Goal: Transaction & Acquisition: Download file/media

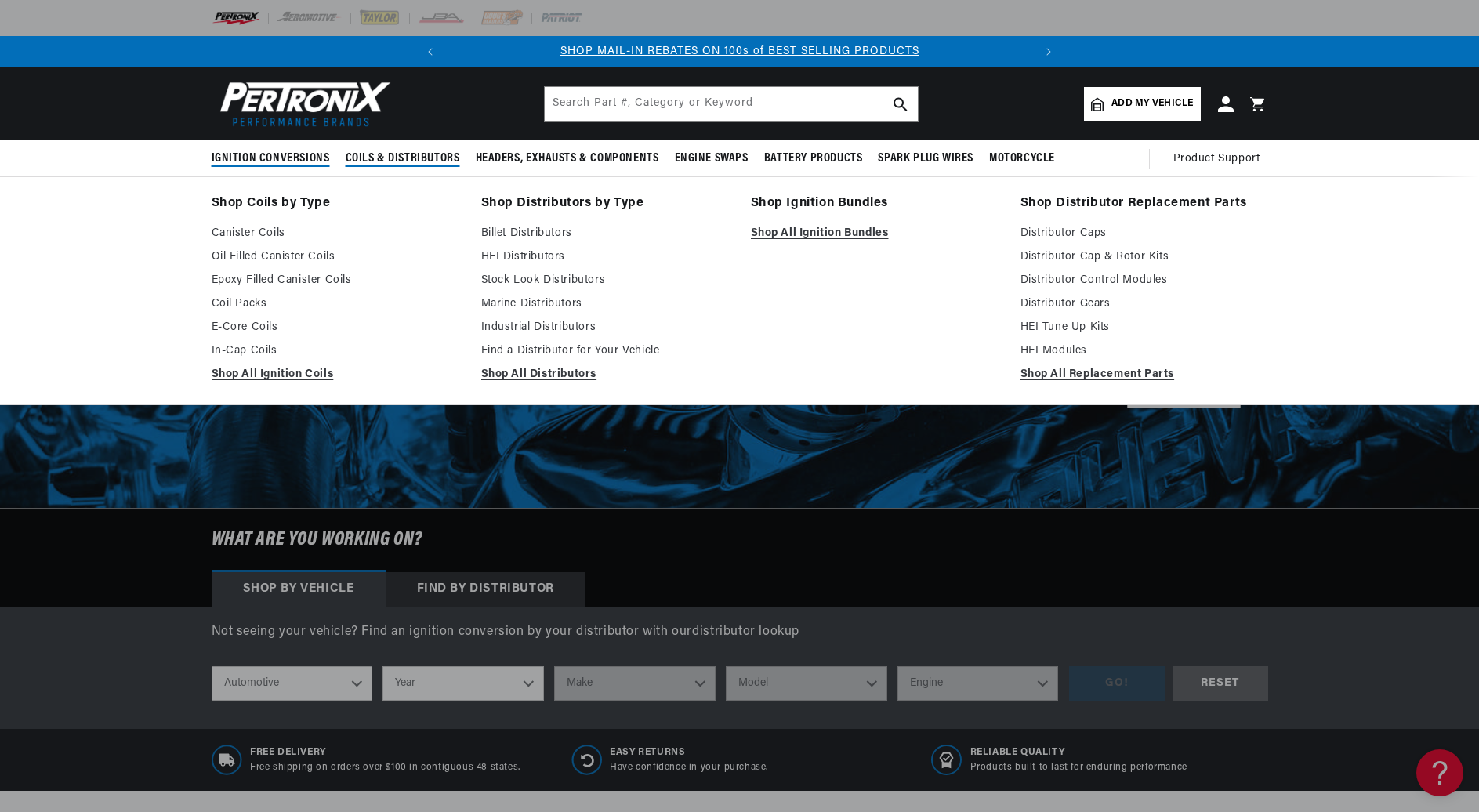
click at [276, 156] on span "Ignition Conversions" at bounding box center [270, 158] width 118 height 16
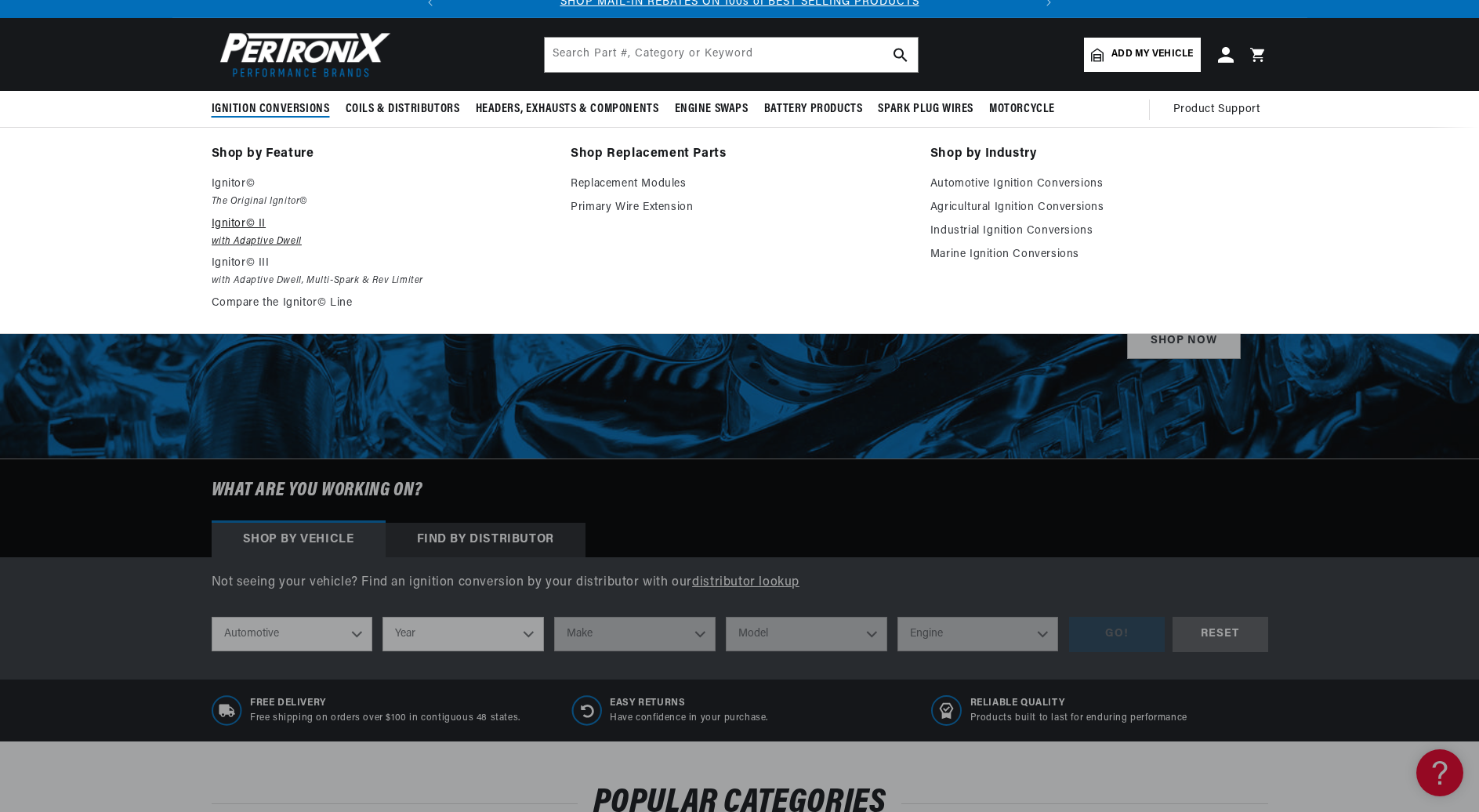
click at [238, 284] on ul "Ignitor© The Original Ignitor© Ignitor© II with Adaptive Dwell Ignitor© III wit…" at bounding box center [380, 244] width 338 height 138
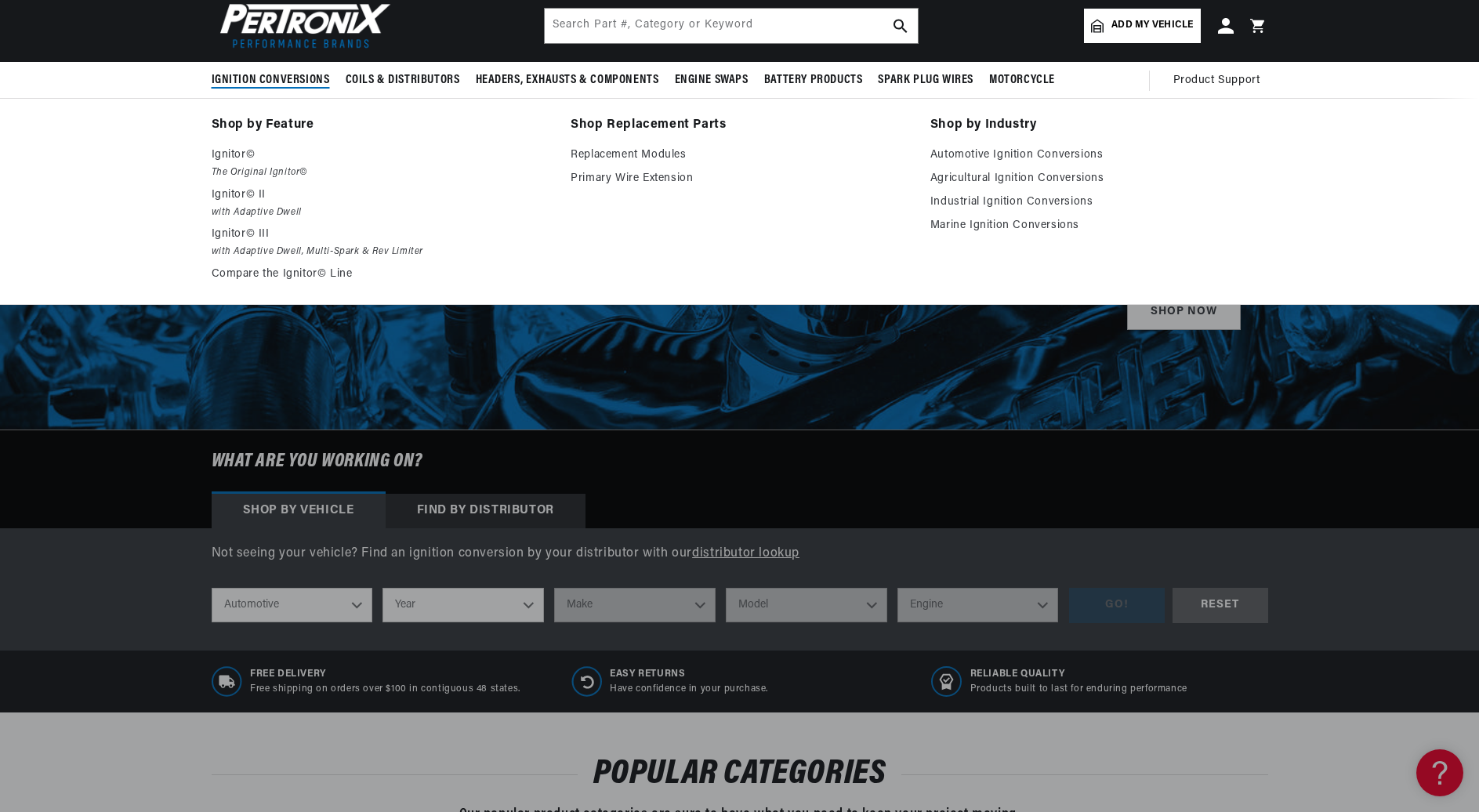
scroll to position [0, 586]
click at [235, 213] on em "with Adaptive Dwell" at bounding box center [380, 213] width 338 height 16
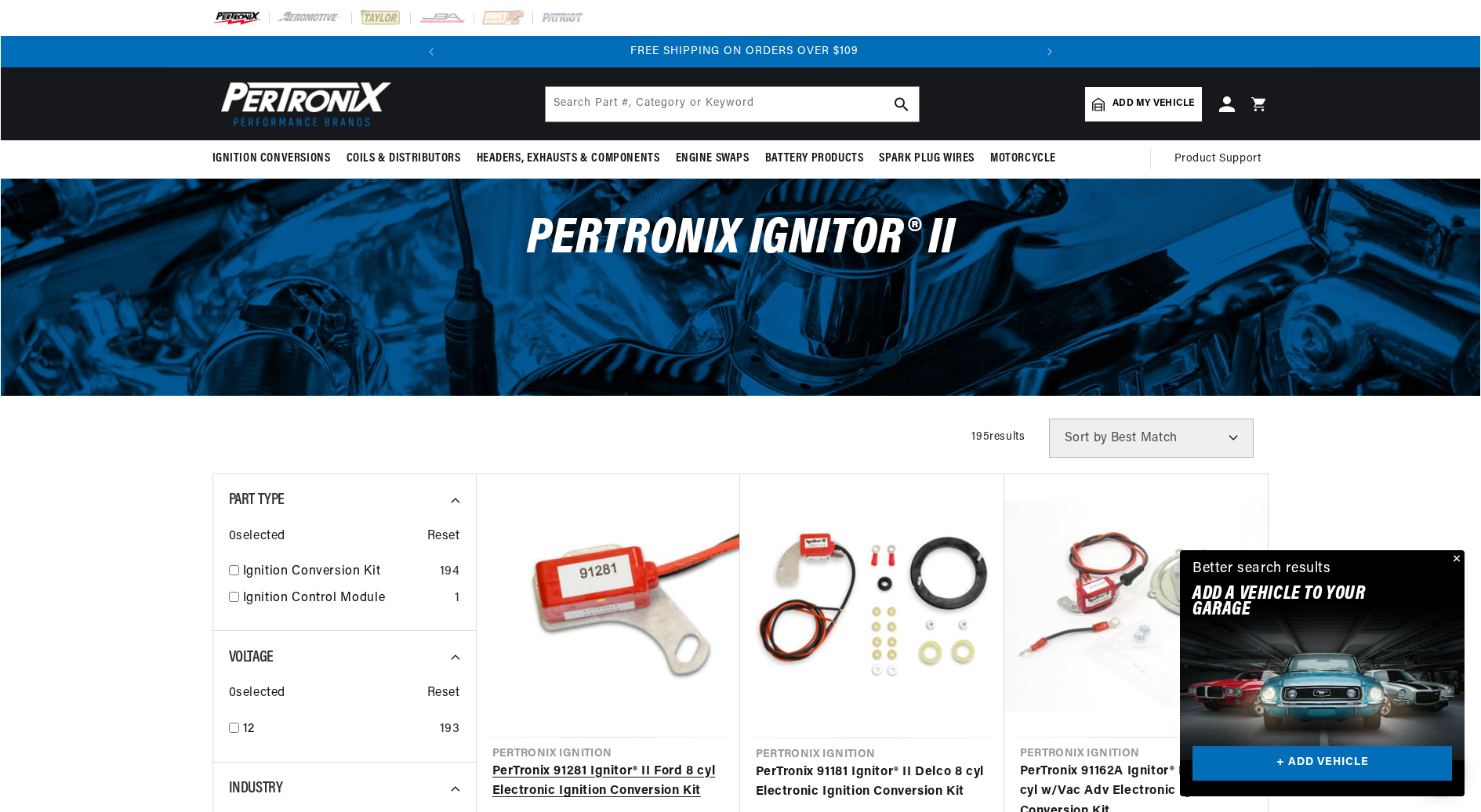
scroll to position [0, 586]
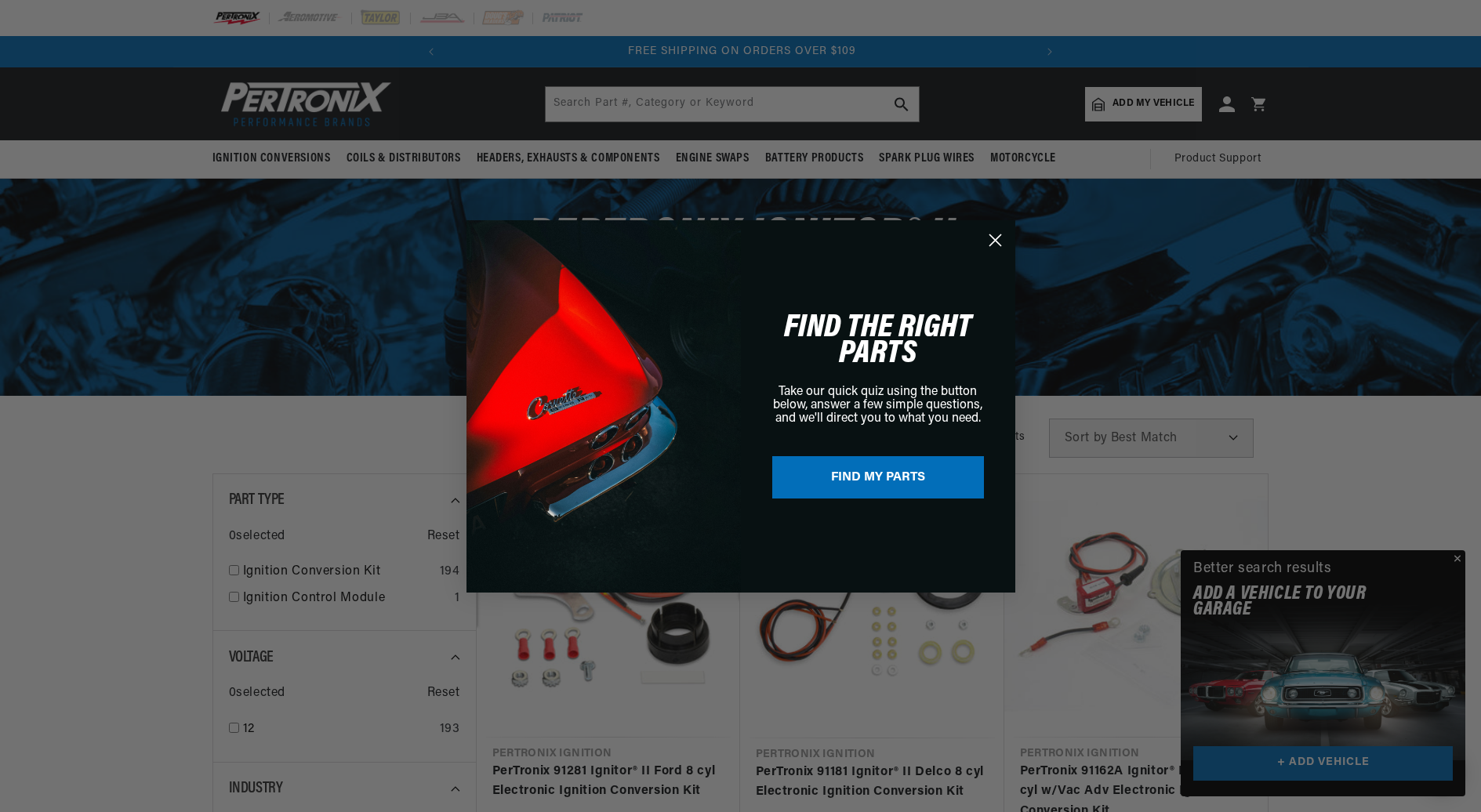
click at [249, 155] on div "Close dialog FIND THE RIGHT PARTS Take our quick quiz using the button below, a…" at bounding box center [740, 406] width 1481 height 812
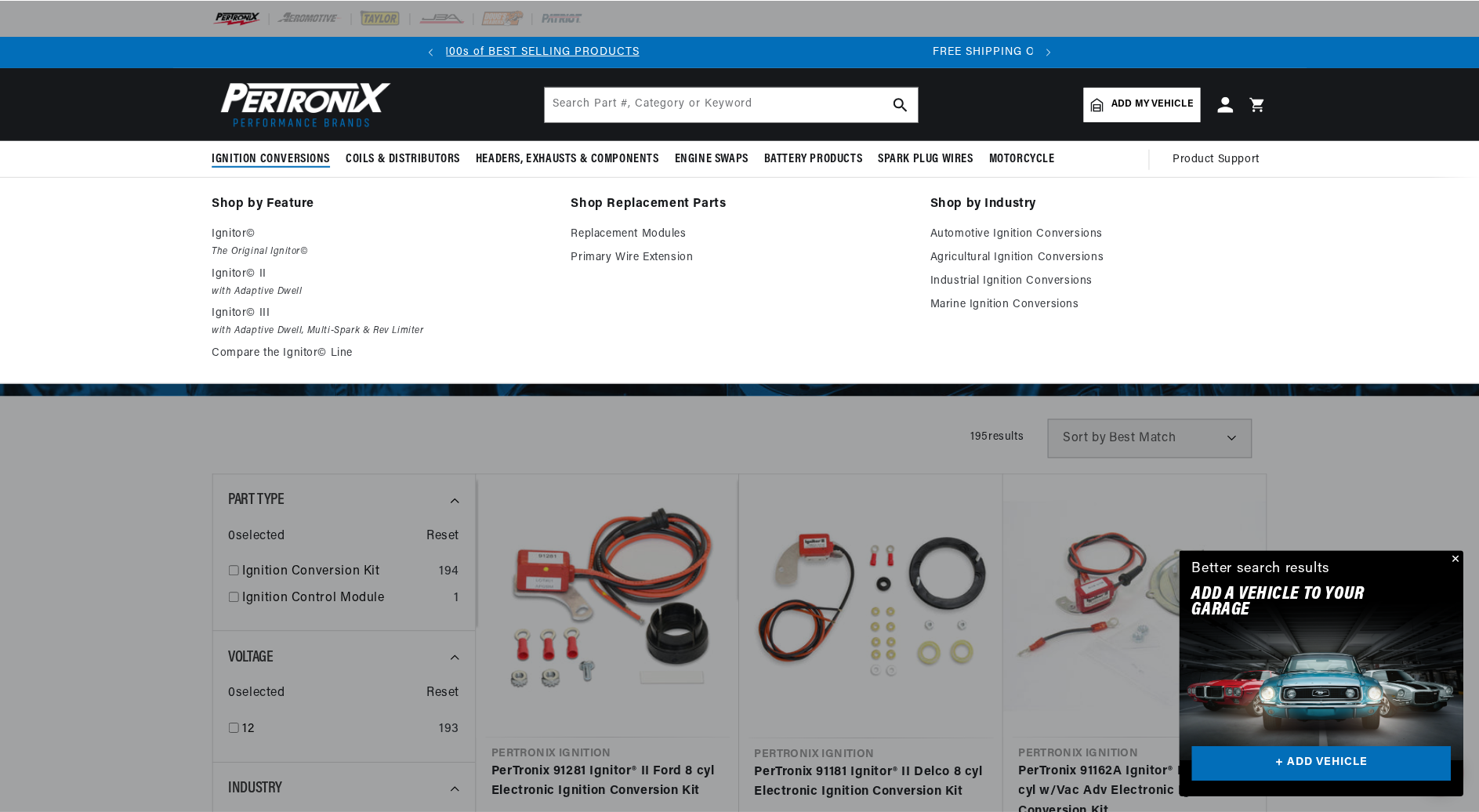
scroll to position [0, 0]
click at [238, 232] on p "Ignitor©" at bounding box center [380, 233] width 338 height 19
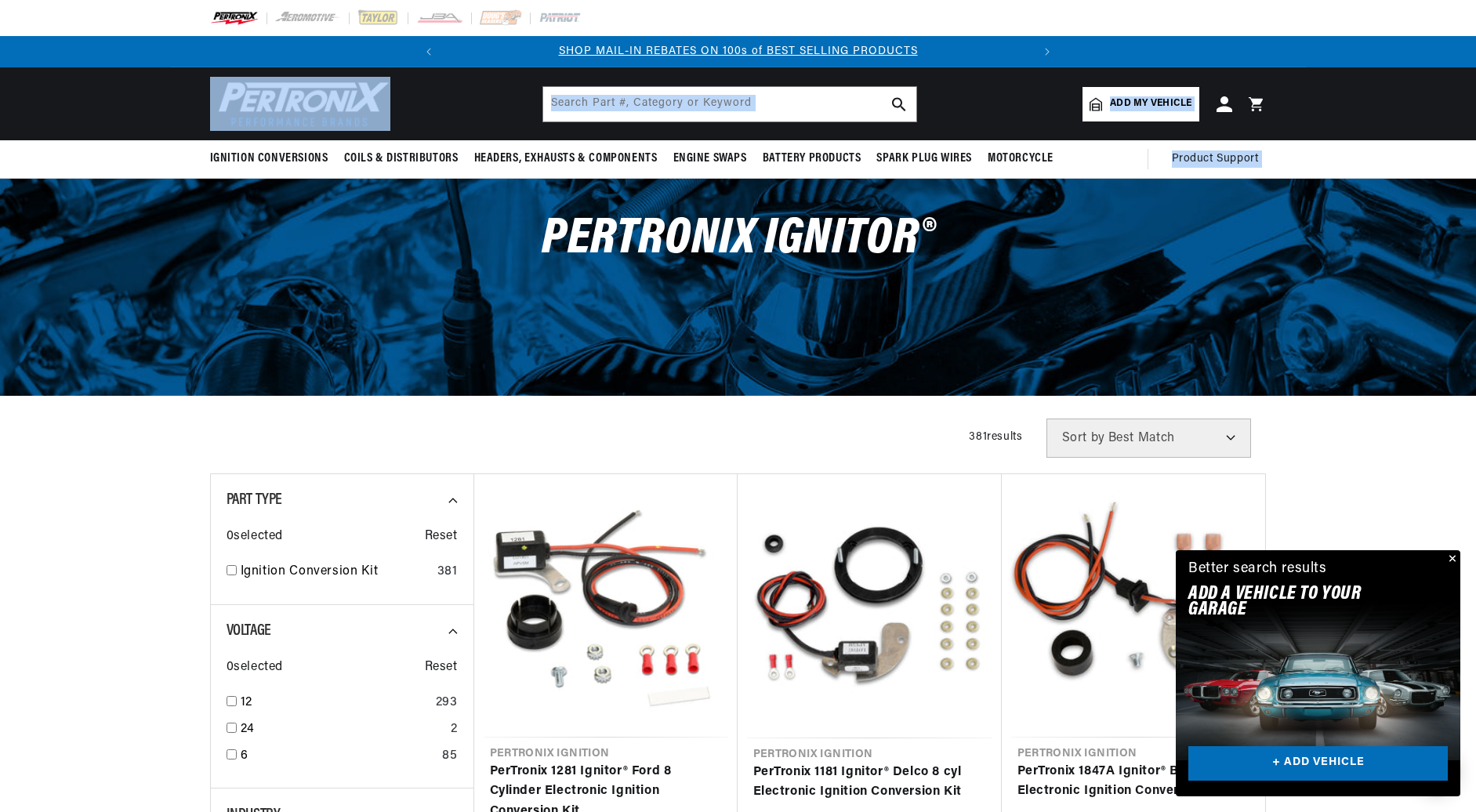
drag, startPoint x: 1468, startPoint y: 122, endPoint x: 1472, endPoint y: 157, distance: 35.2
click at [1472, 157] on sticky-header "Ignition Conversions Shop by Feature Ignitor© The Original Ignitor© Ignitor© II…" at bounding box center [738, 123] width 1476 height 111
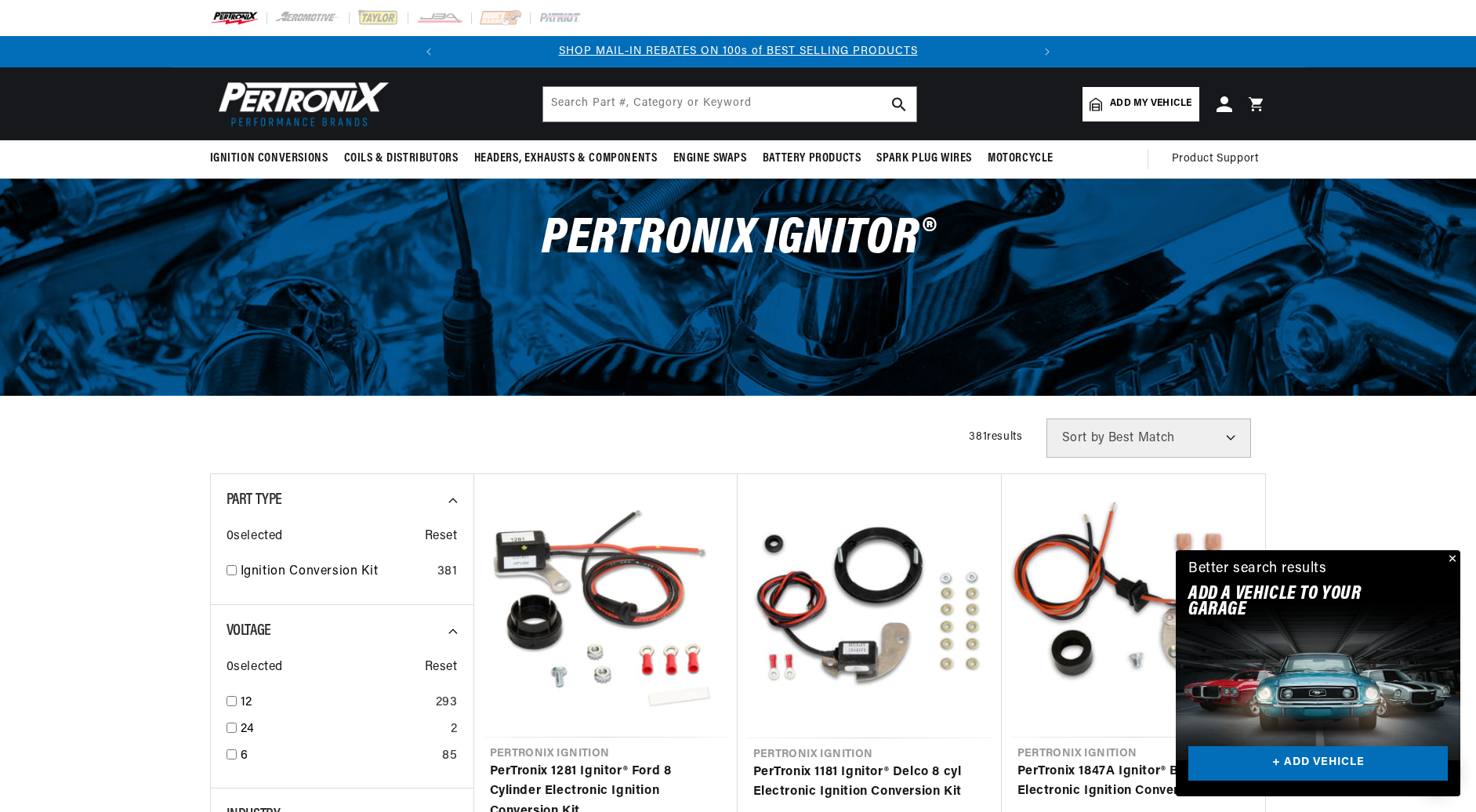
drag, startPoint x: 1472, startPoint y: 157, endPoint x: 1469, endPoint y: 176, distance: 19.2
click at [1466, 174] on div "Ignition Conversions Shop by Feature Ignitor© The Original Ignitor© Ignitor© II…" at bounding box center [738, 159] width 1476 height 38
click at [1450, 555] on button "Close" at bounding box center [1451, 560] width 19 height 19
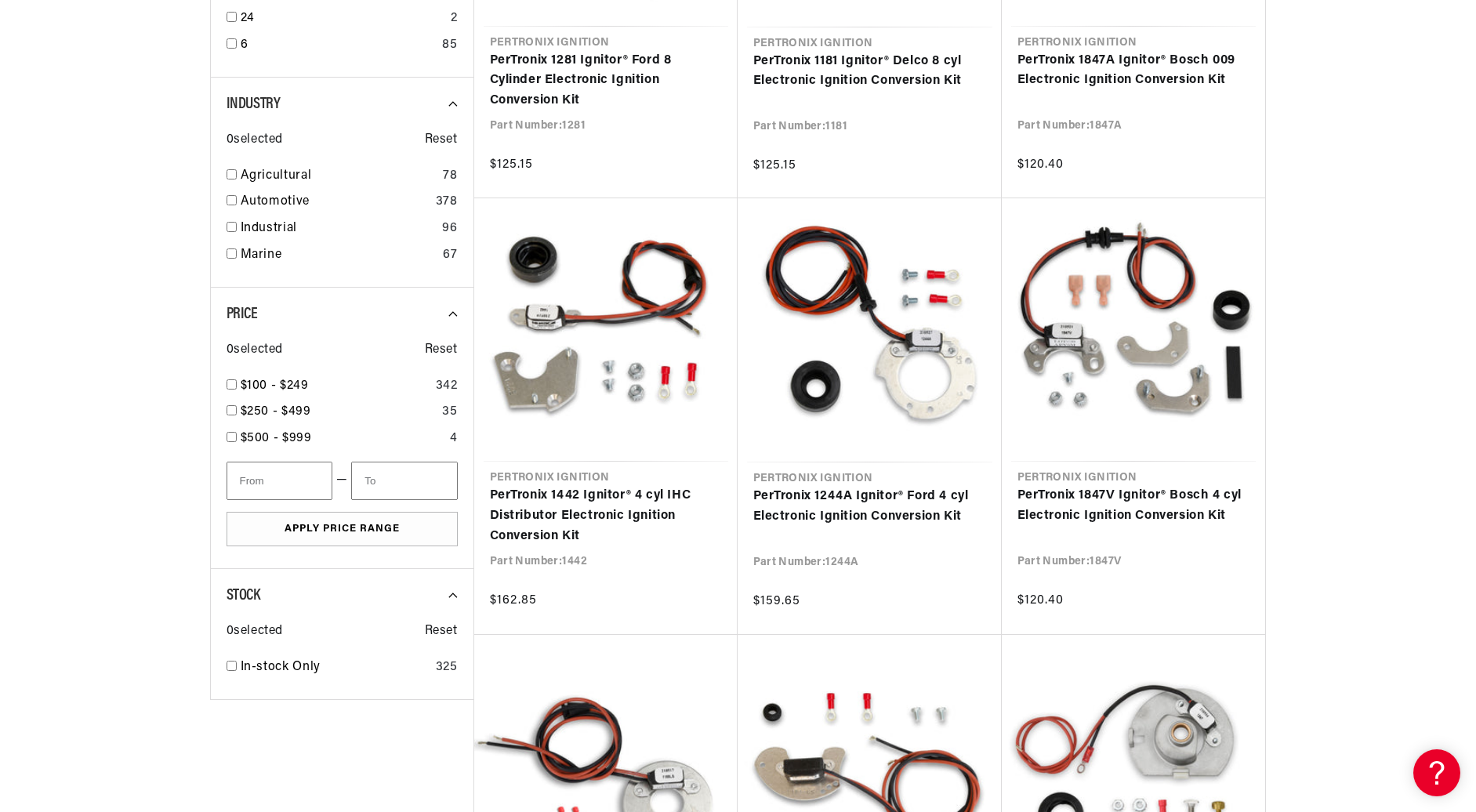
scroll to position [0, 0]
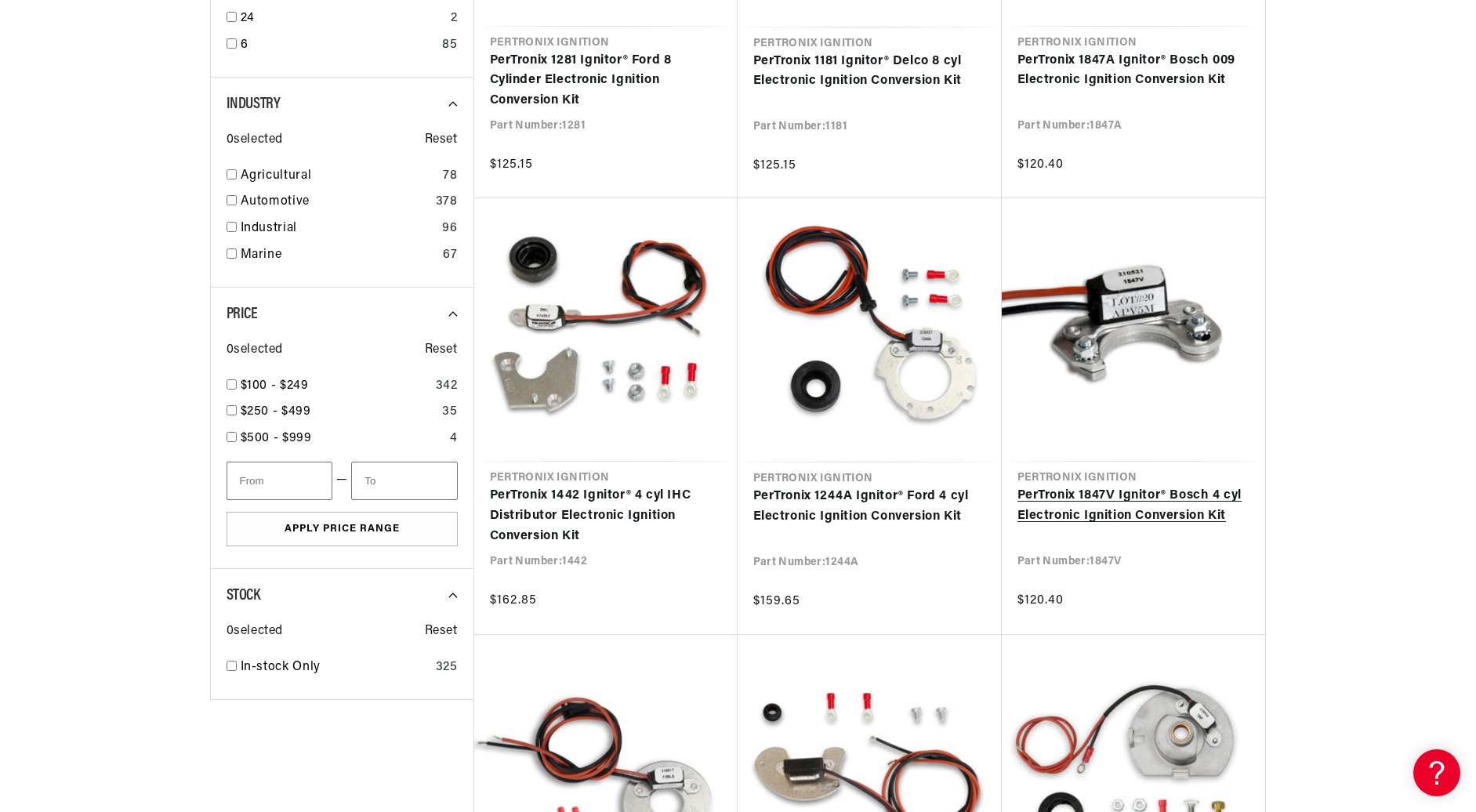
drag, startPoint x: 1473, startPoint y: 251, endPoint x: 1139, endPoint y: 333, distance: 343.9
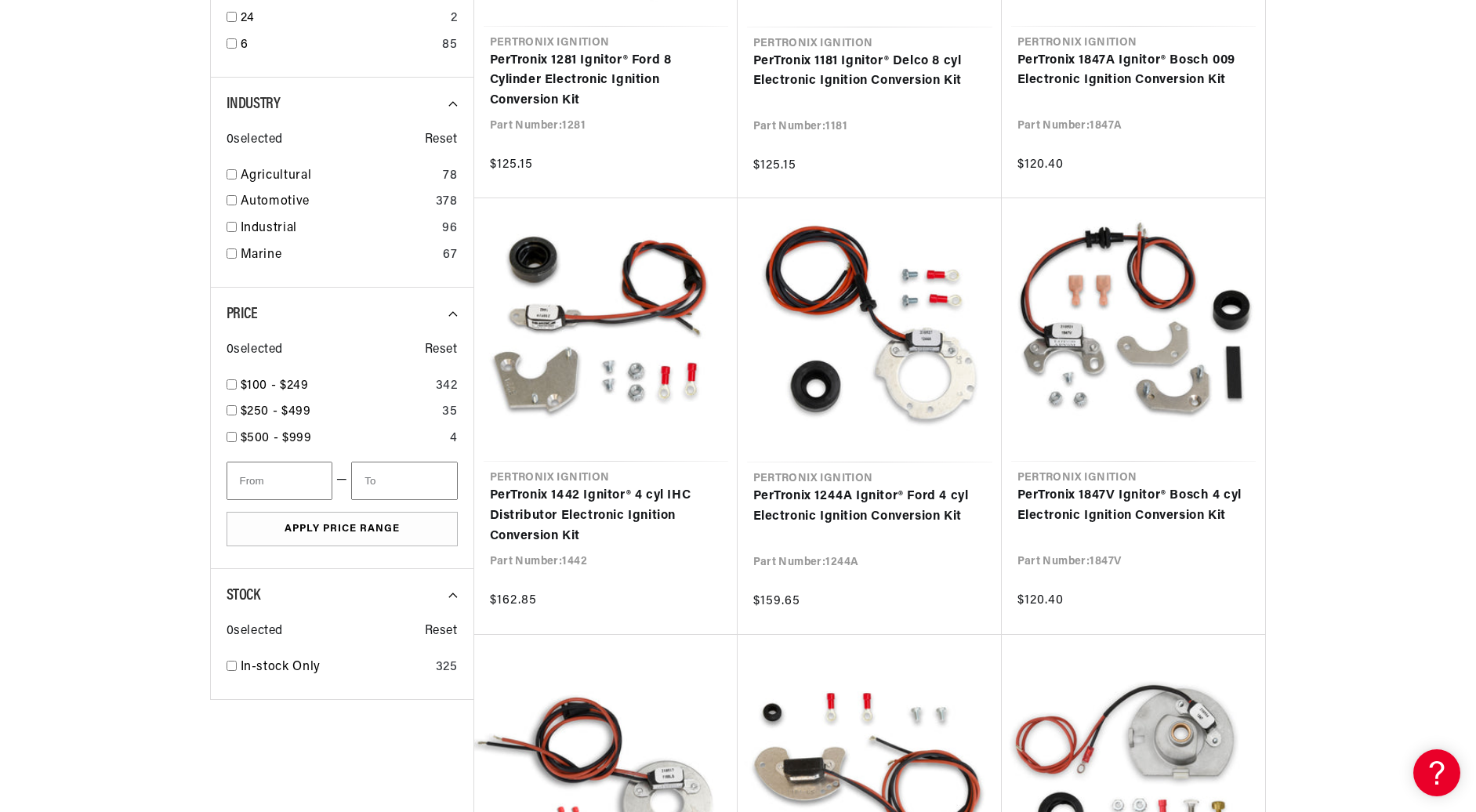
scroll to position [0, 586]
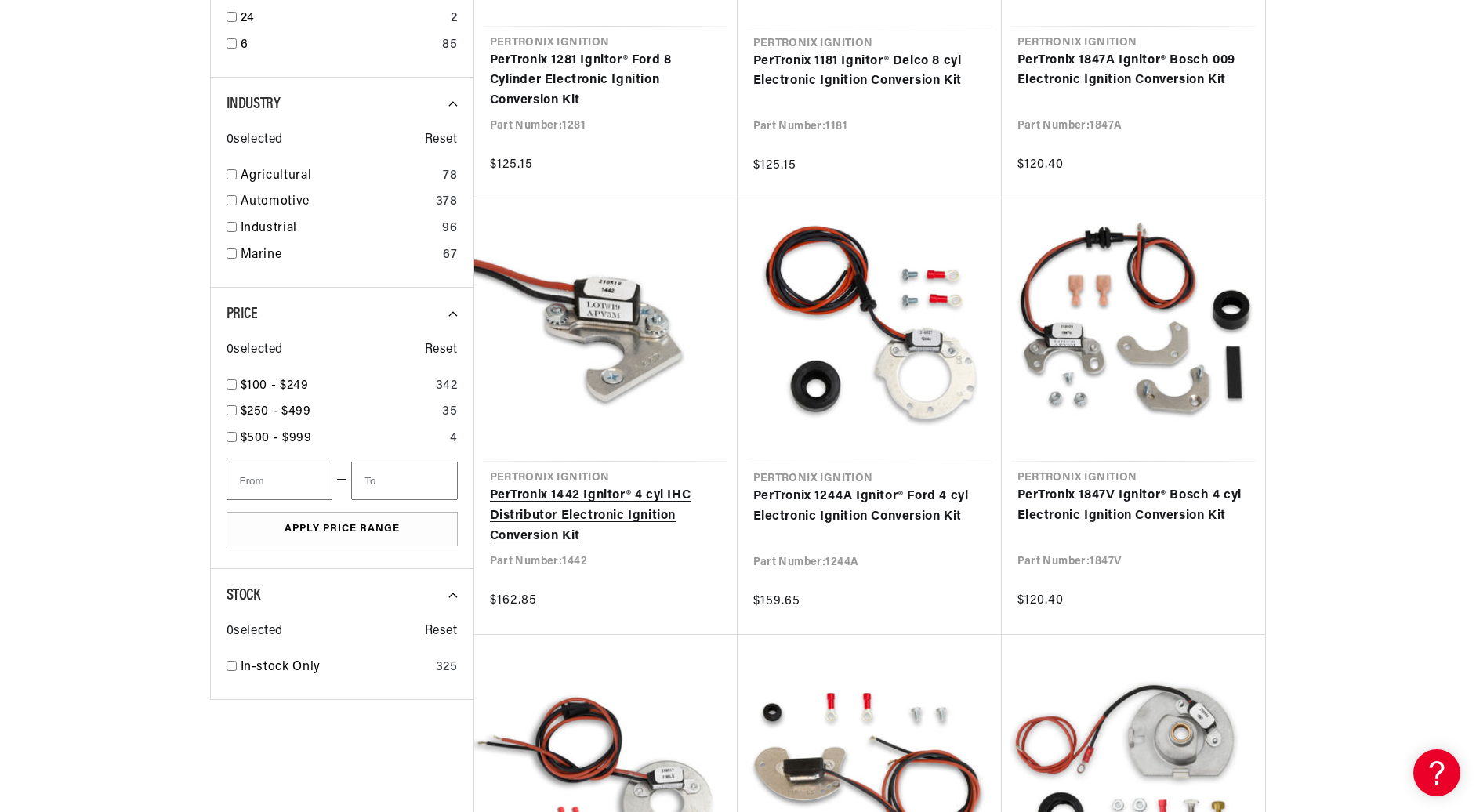
click at [615, 485] on link "PerTronix 1442 Ignitor® 4 cyl IHC Distributor Electronic Ignition Conversion Kit" at bounding box center [606, 516] width 232 height 60
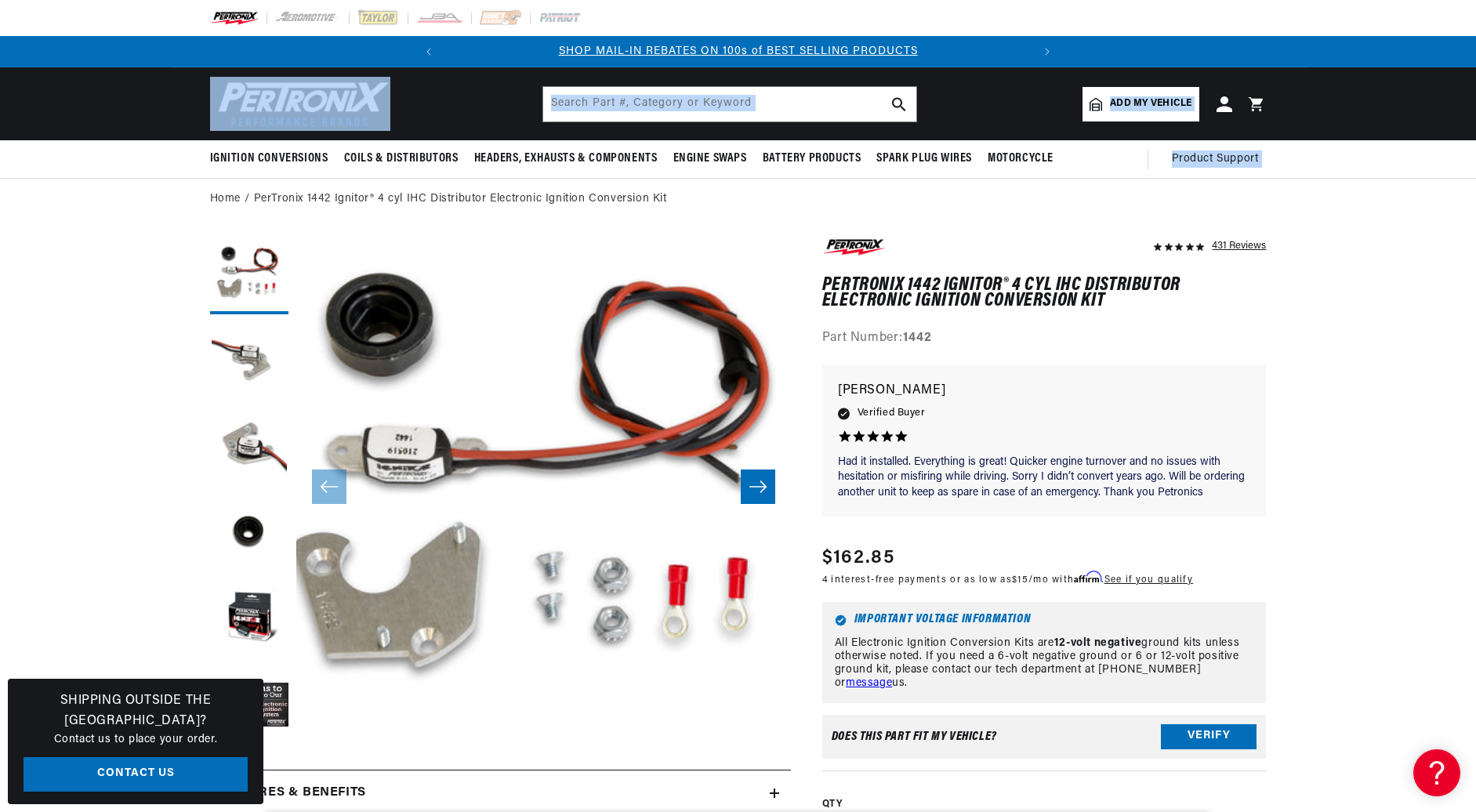
drag, startPoint x: 1453, startPoint y: 131, endPoint x: 1477, endPoint y: 162, distance: 39.2
click at [1475, 162] on html "Skip to content Your cart Your cart is empty Get the right parts the first time…" at bounding box center [738, 406] width 1476 height 812
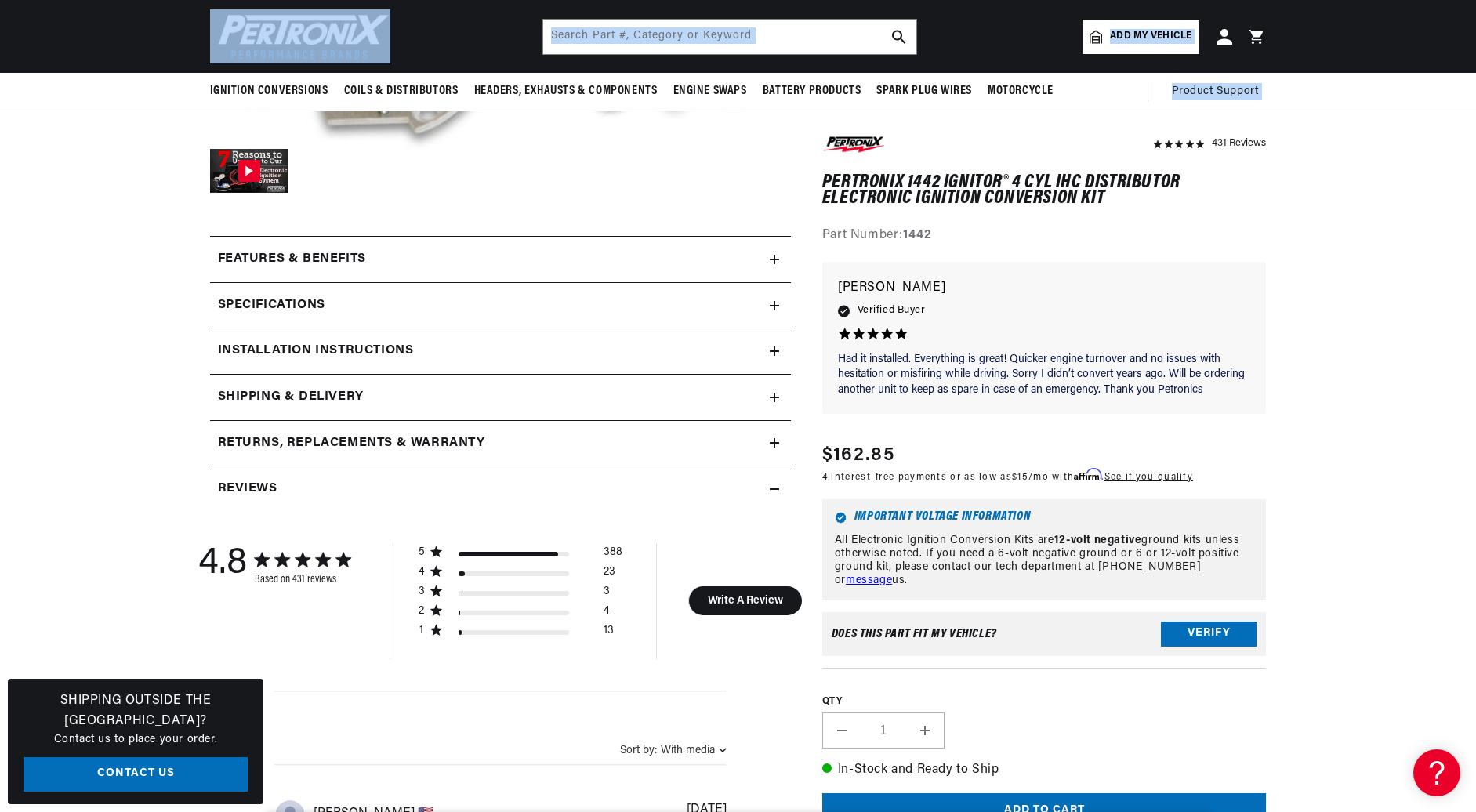
scroll to position [498, 0]
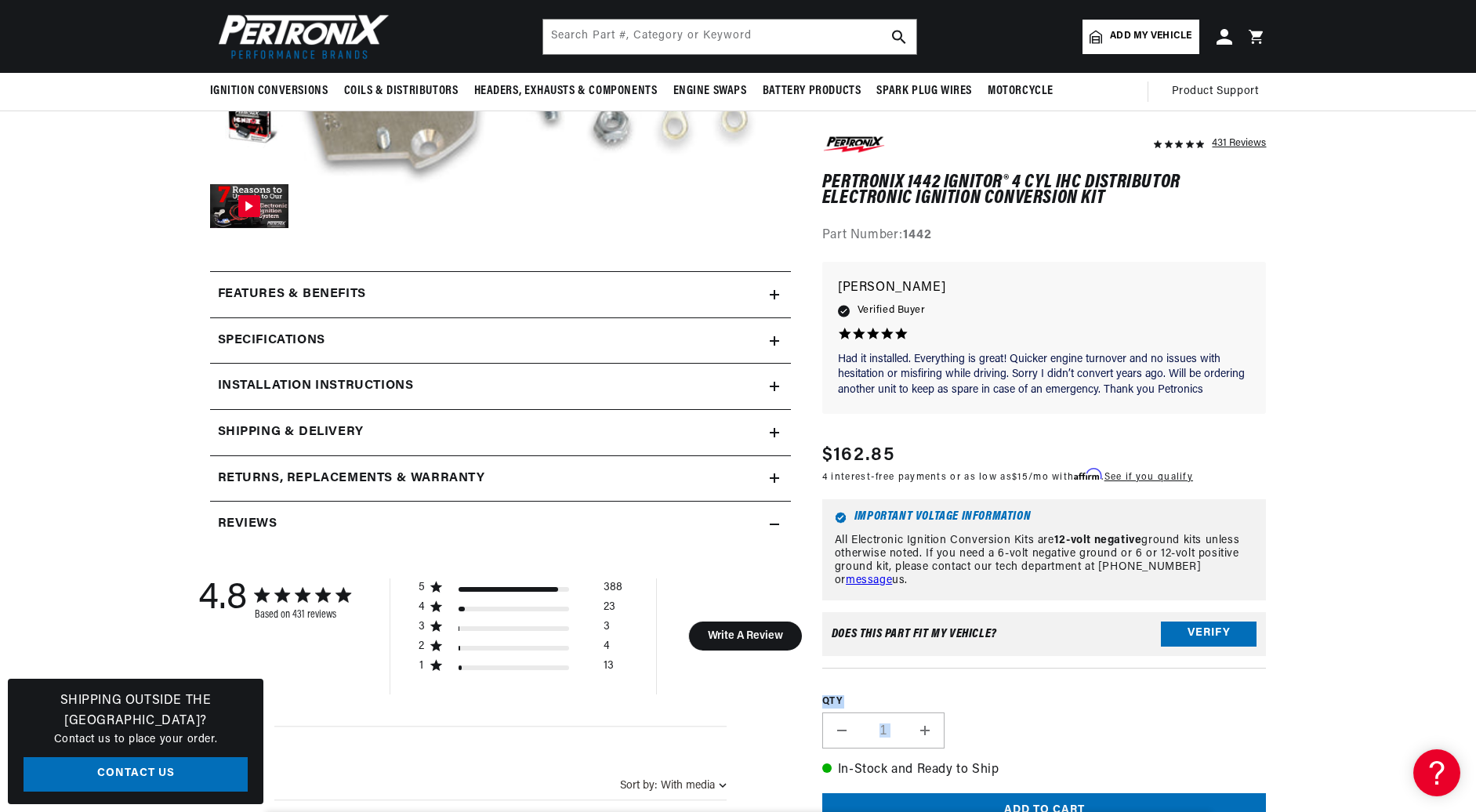
drag, startPoint x: 1448, startPoint y: 340, endPoint x: 1480, endPoint y: 227, distance: 117.4
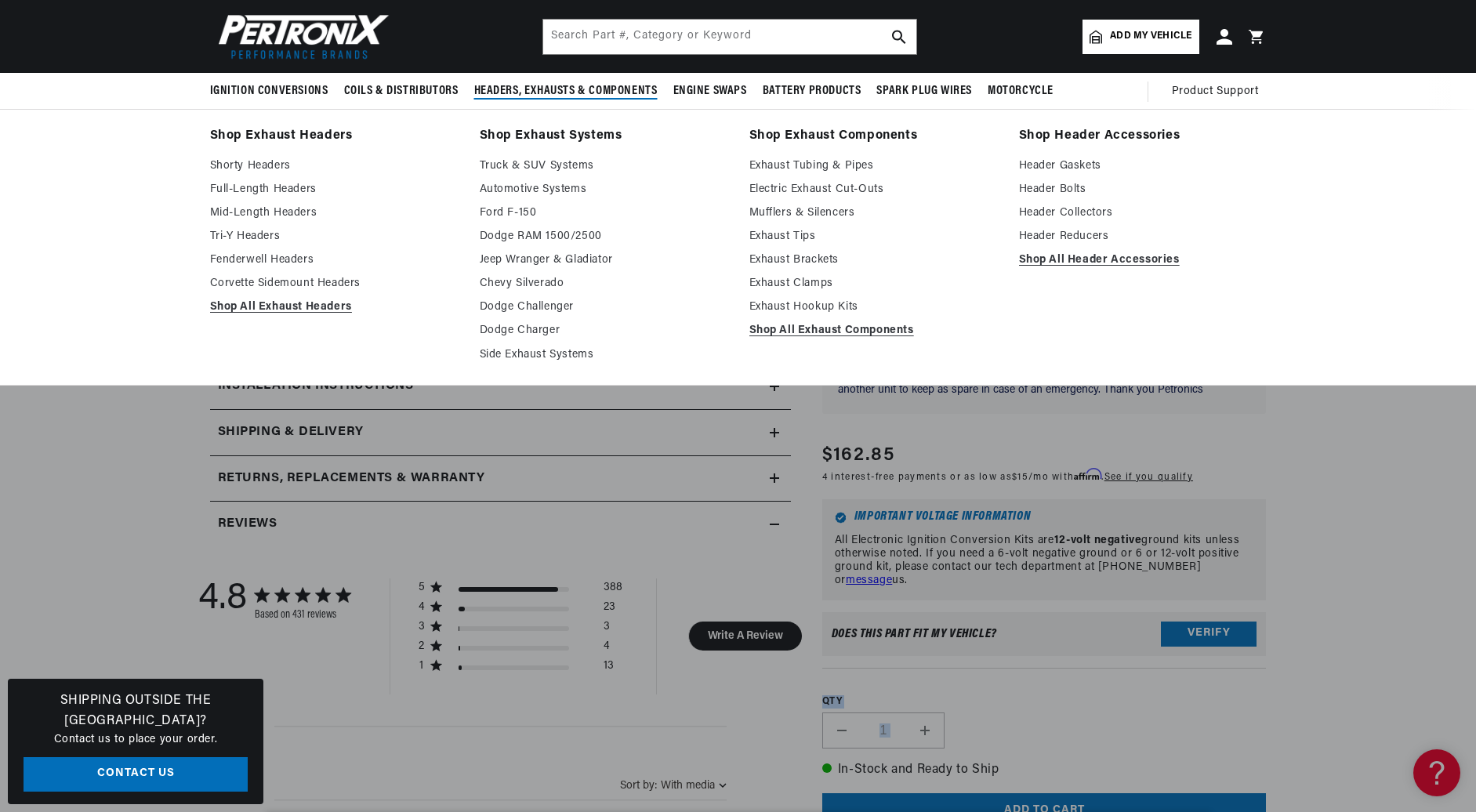
scroll to position [0, 0]
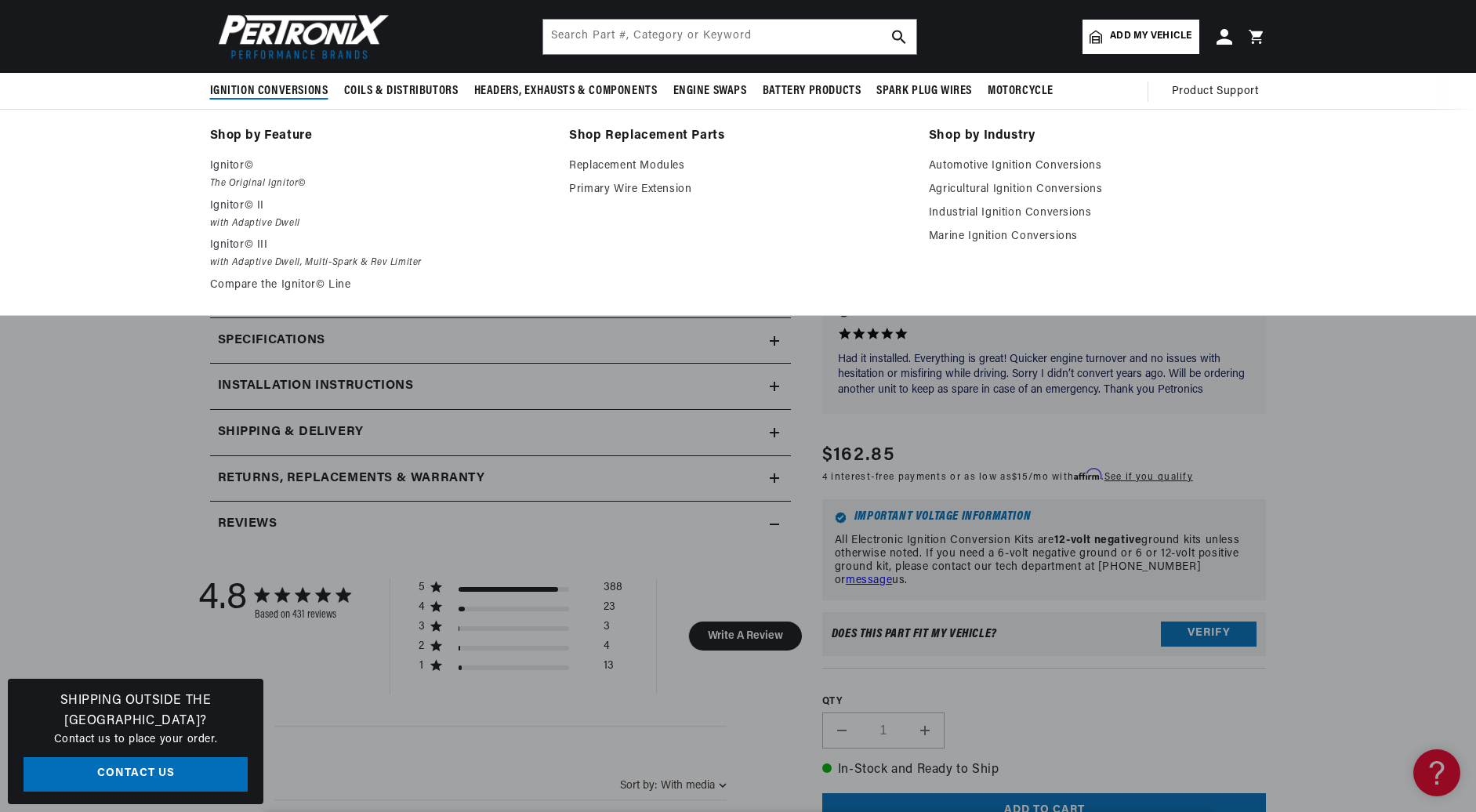
click at [266, 93] on span "Ignition Conversions" at bounding box center [269, 91] width 118 height 16
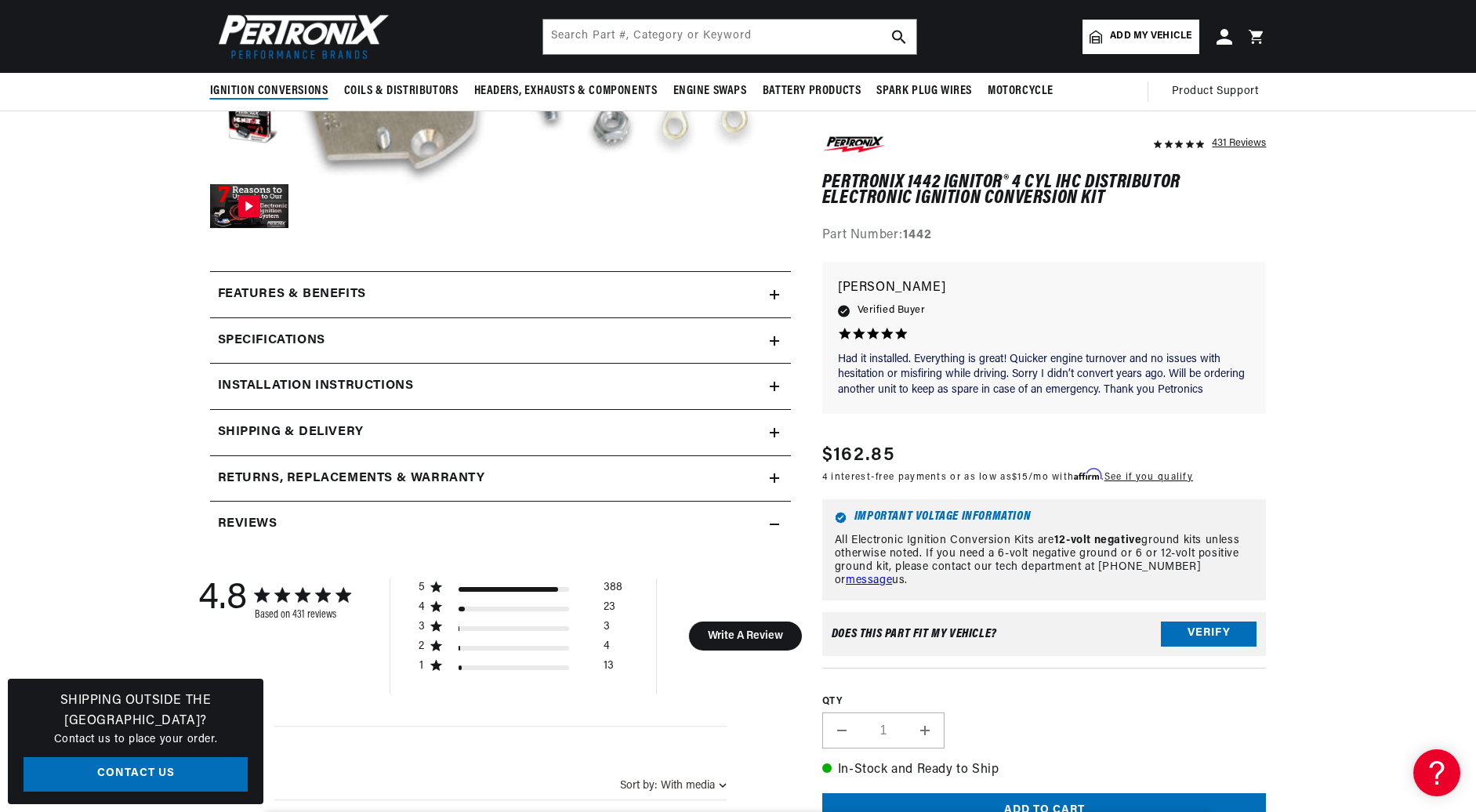
scroll to position [0, 586]
click at [266, 93] on span "Ignition Conversions" at bounding box center [269, 91] width 118 height 16
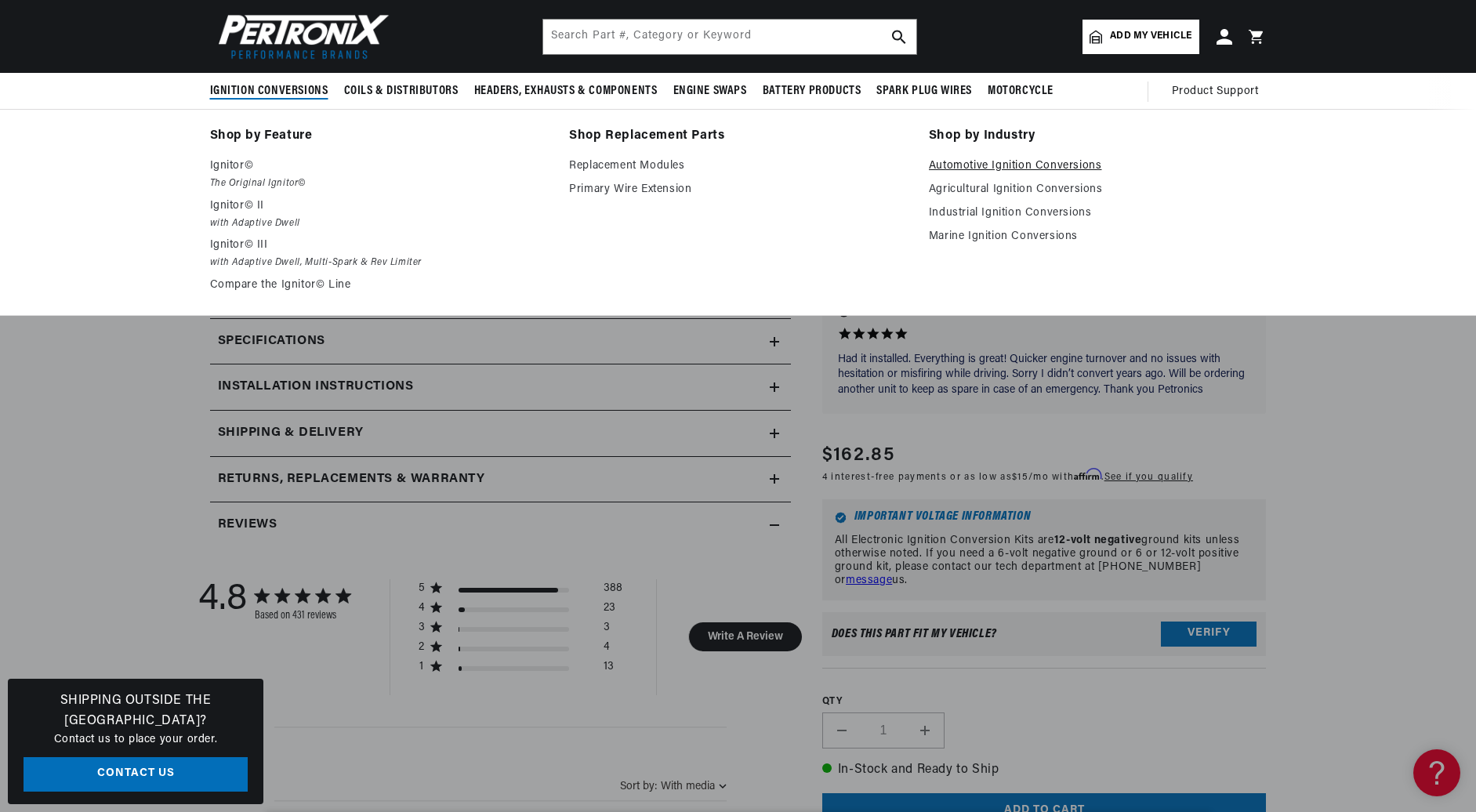
click at [1002, 162] on link "Automotive Ignition Conversions" at bounding box center [1097, 166] width 338 height 19
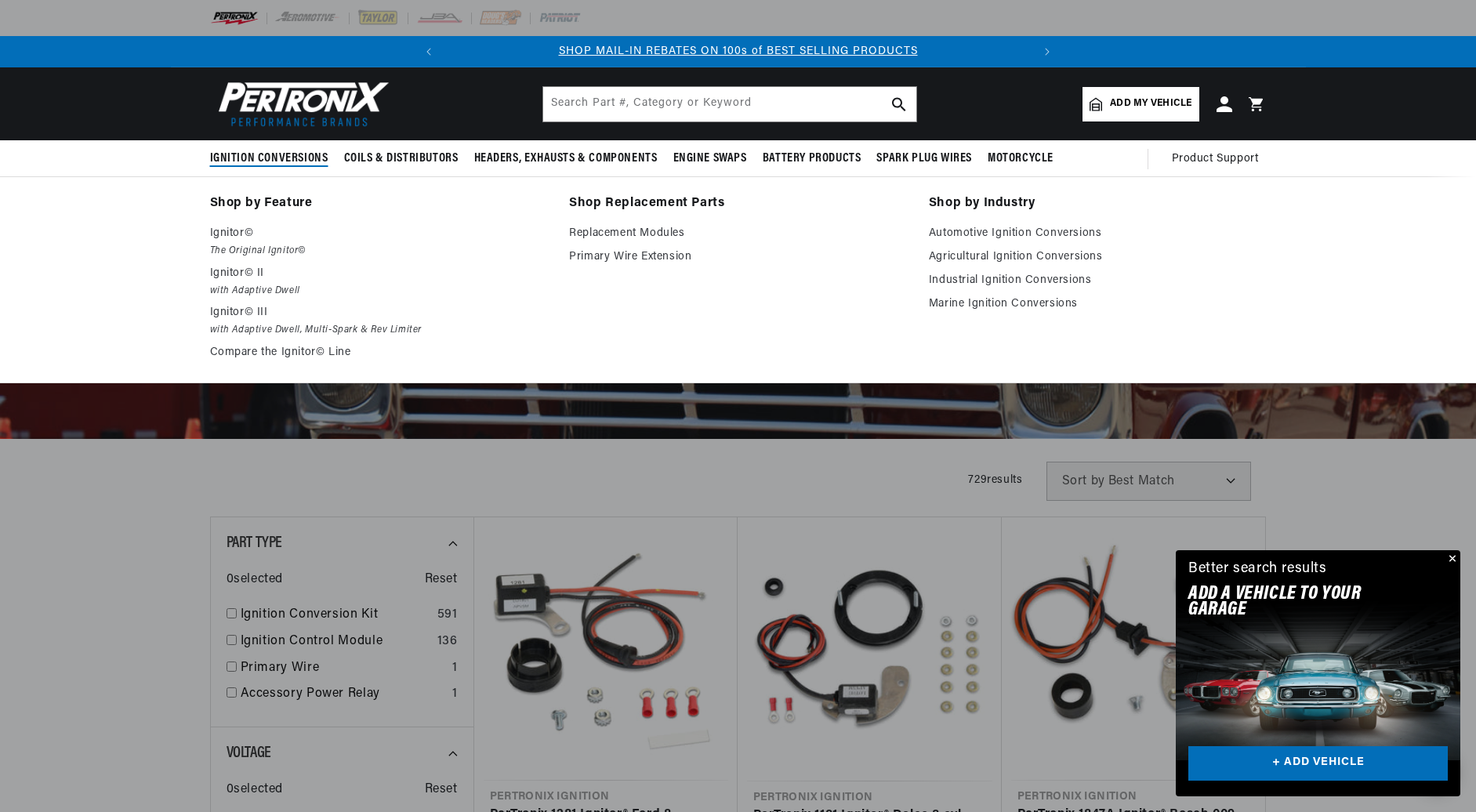
click at [231, 143] on summary "Ignition Conversions" at bounding box center [273, 158] width 126 height 37
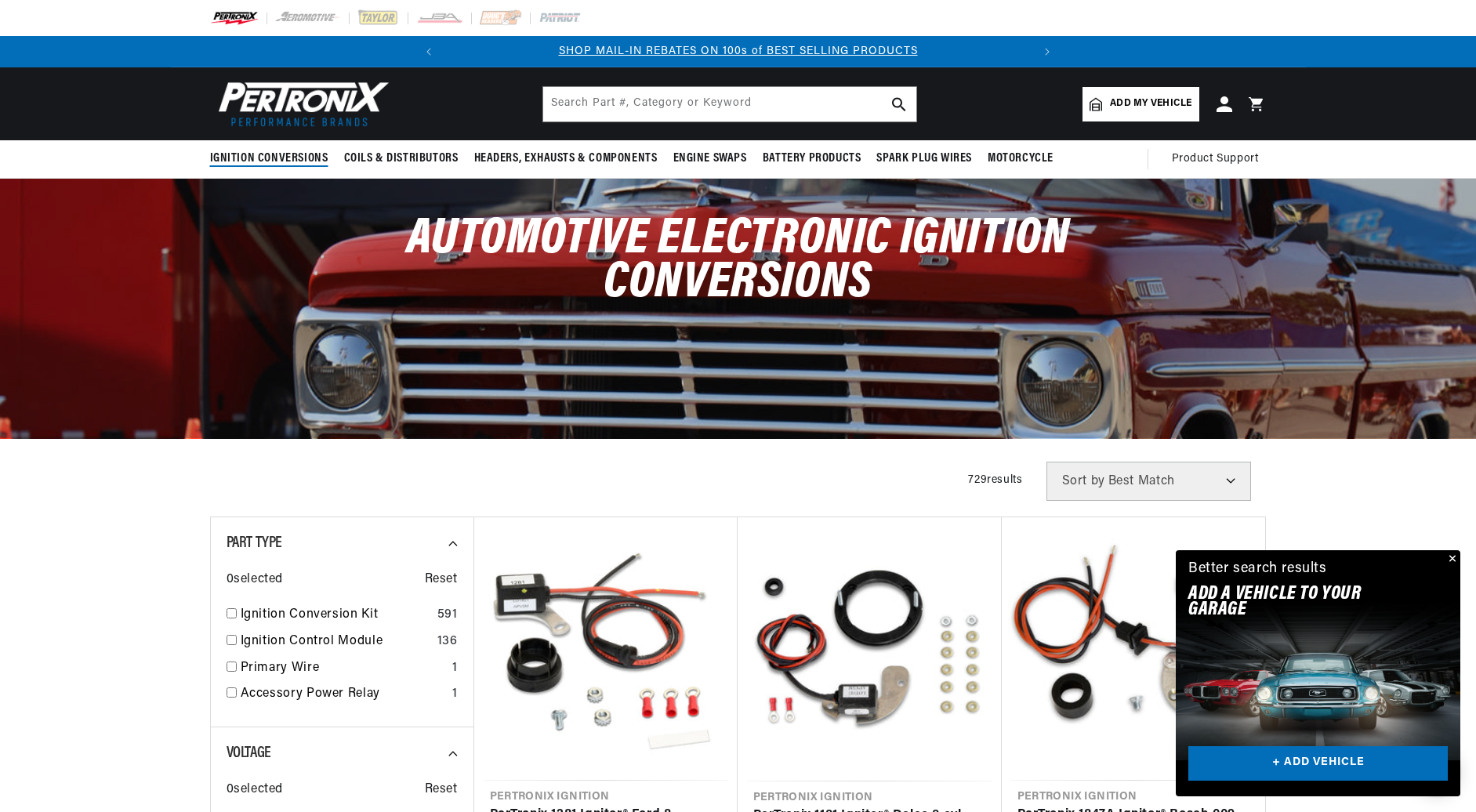
click at [231, 148] on summary "Ignition Conversions" at bounding box center [273, 158] width 126 height 37
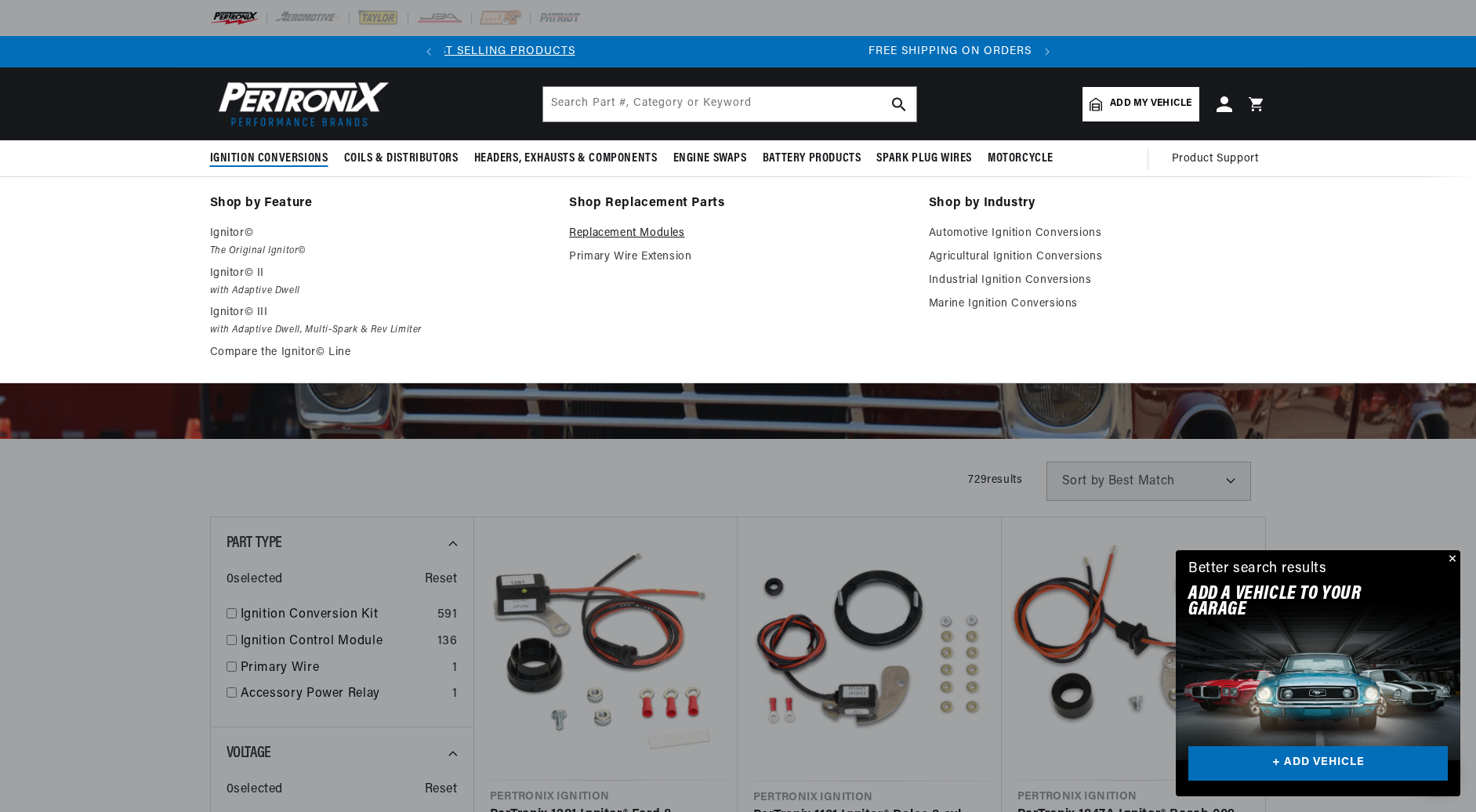
scroll to position [0, 586]
click at [633, 238] on link "Replacement Modules" at bounding box center [738, 233] width 338 height 19
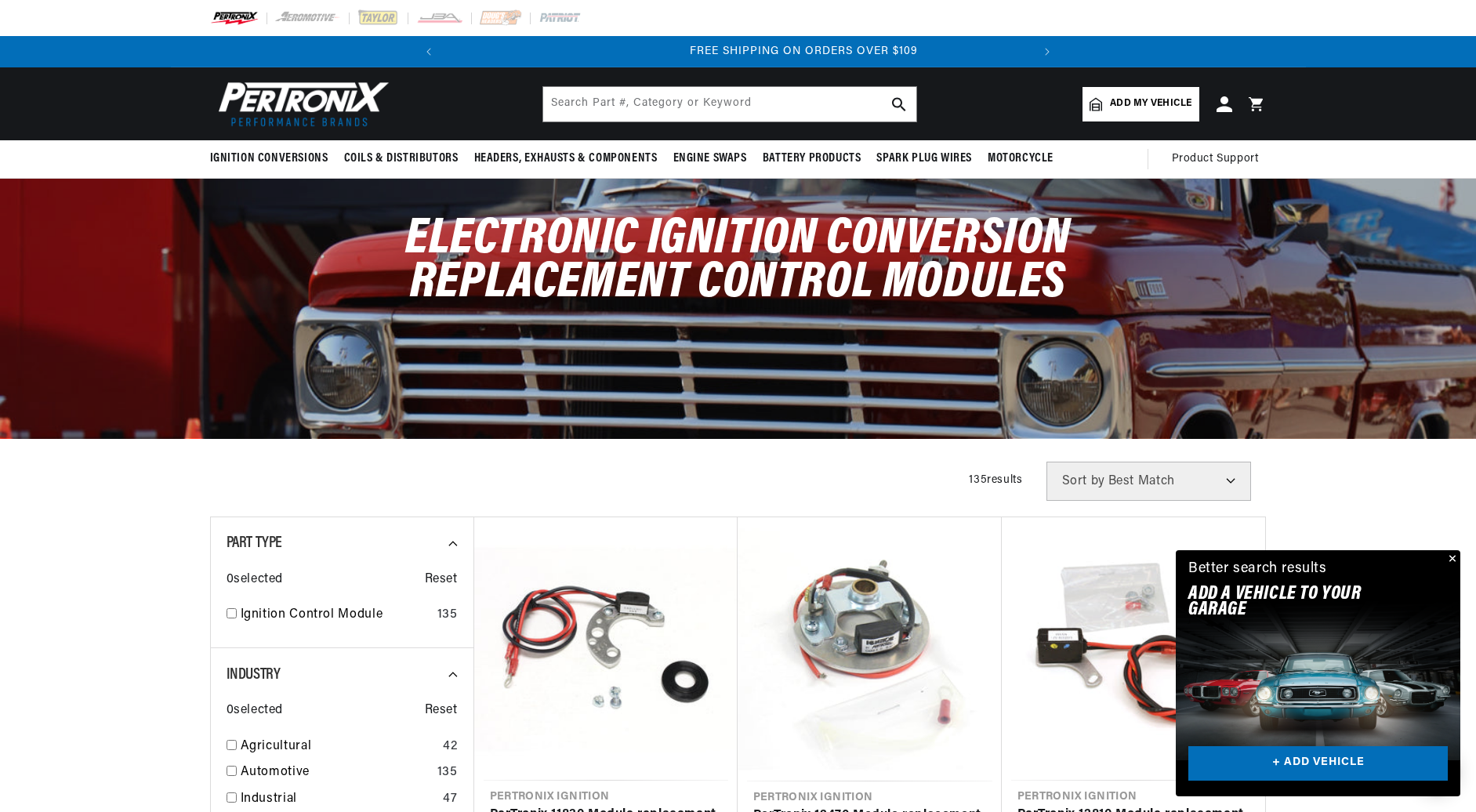
scroll to position [0, 586]
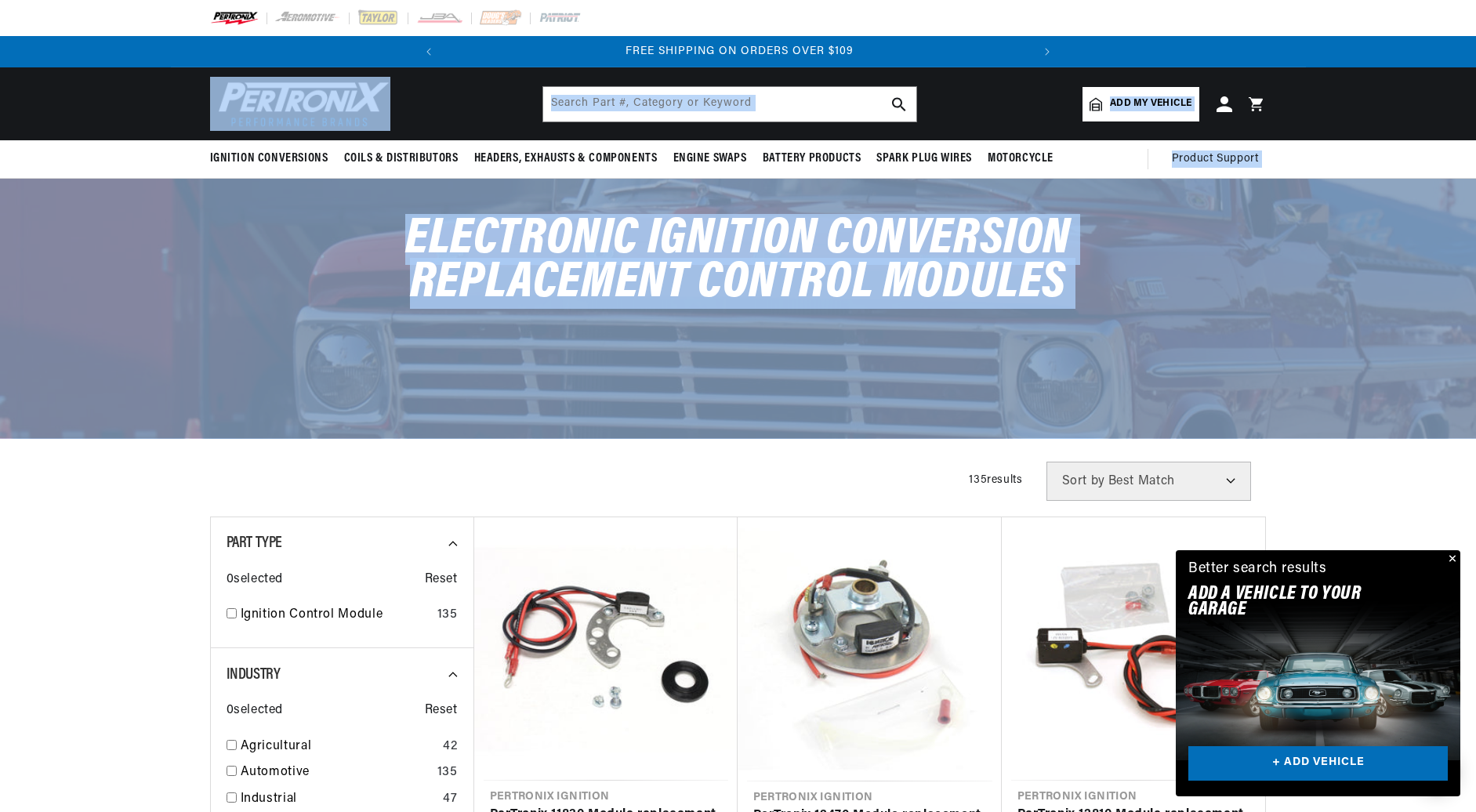
drag, startPoint x: 1475, startPoint y: 146, endPoint x: 1465, endPoint y: 181, distance: 36.4
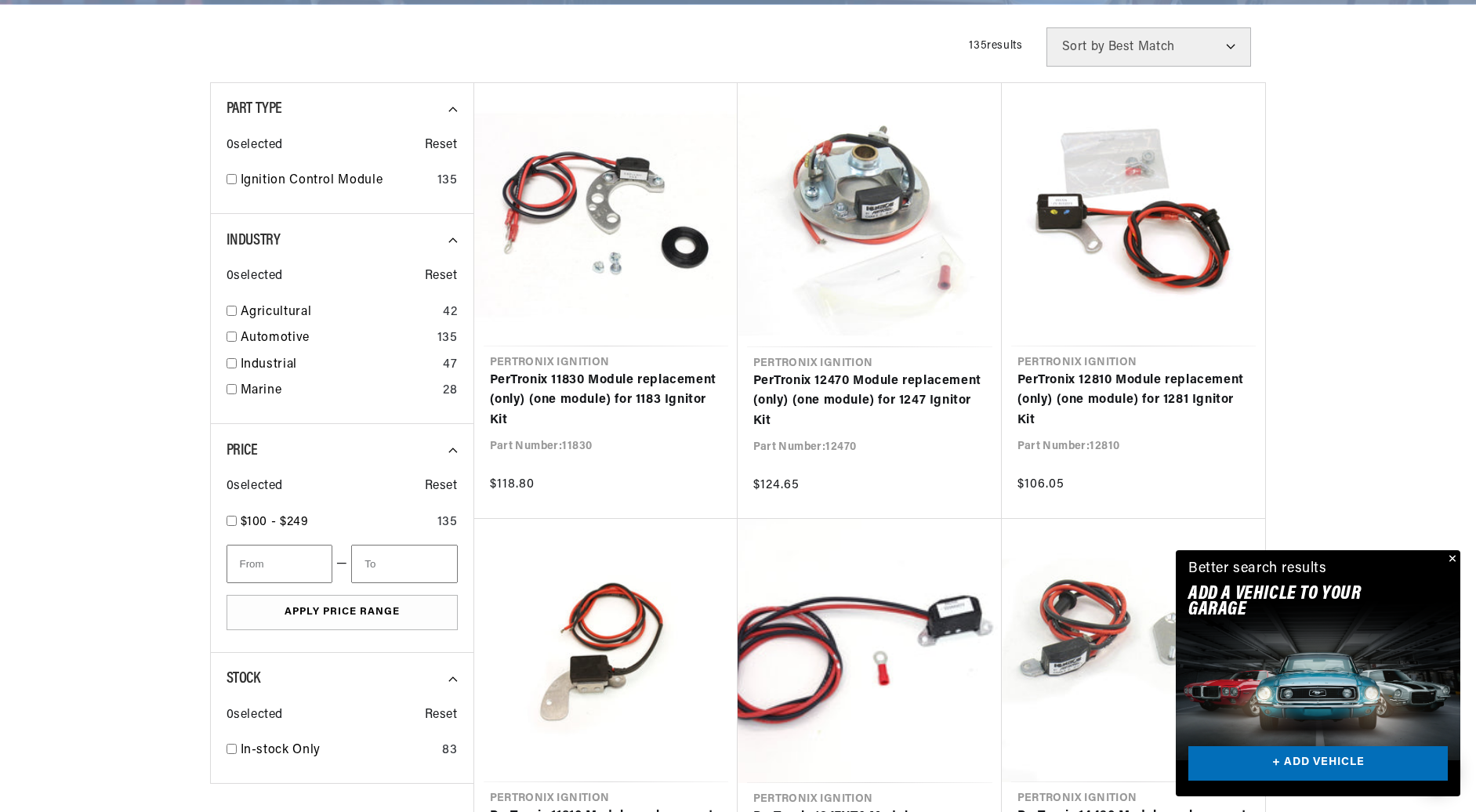
scroll to position [0, 0]
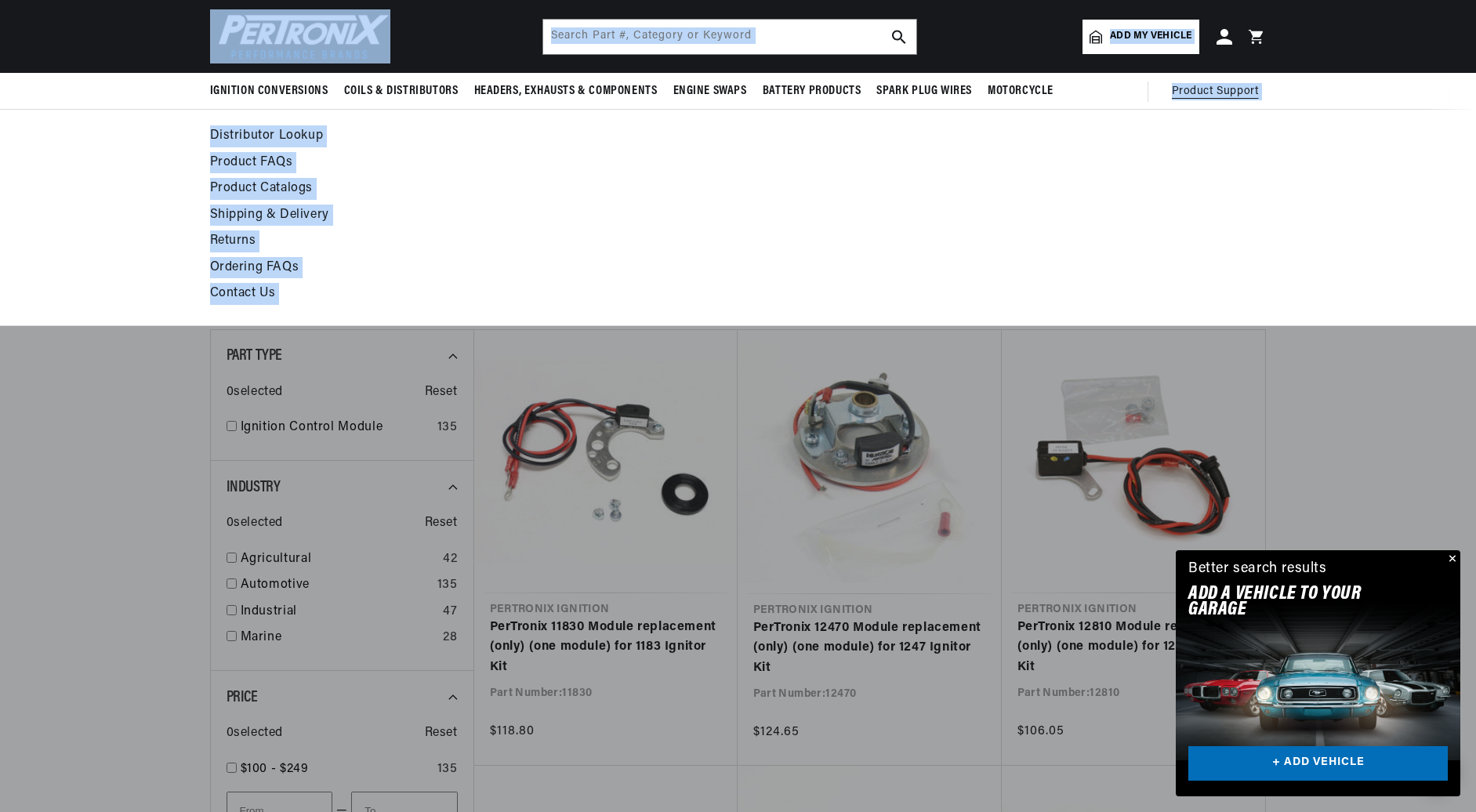
click at [239, 183] on link "Product Catalogs" at bounding box center [595, 188] width 771 height 22
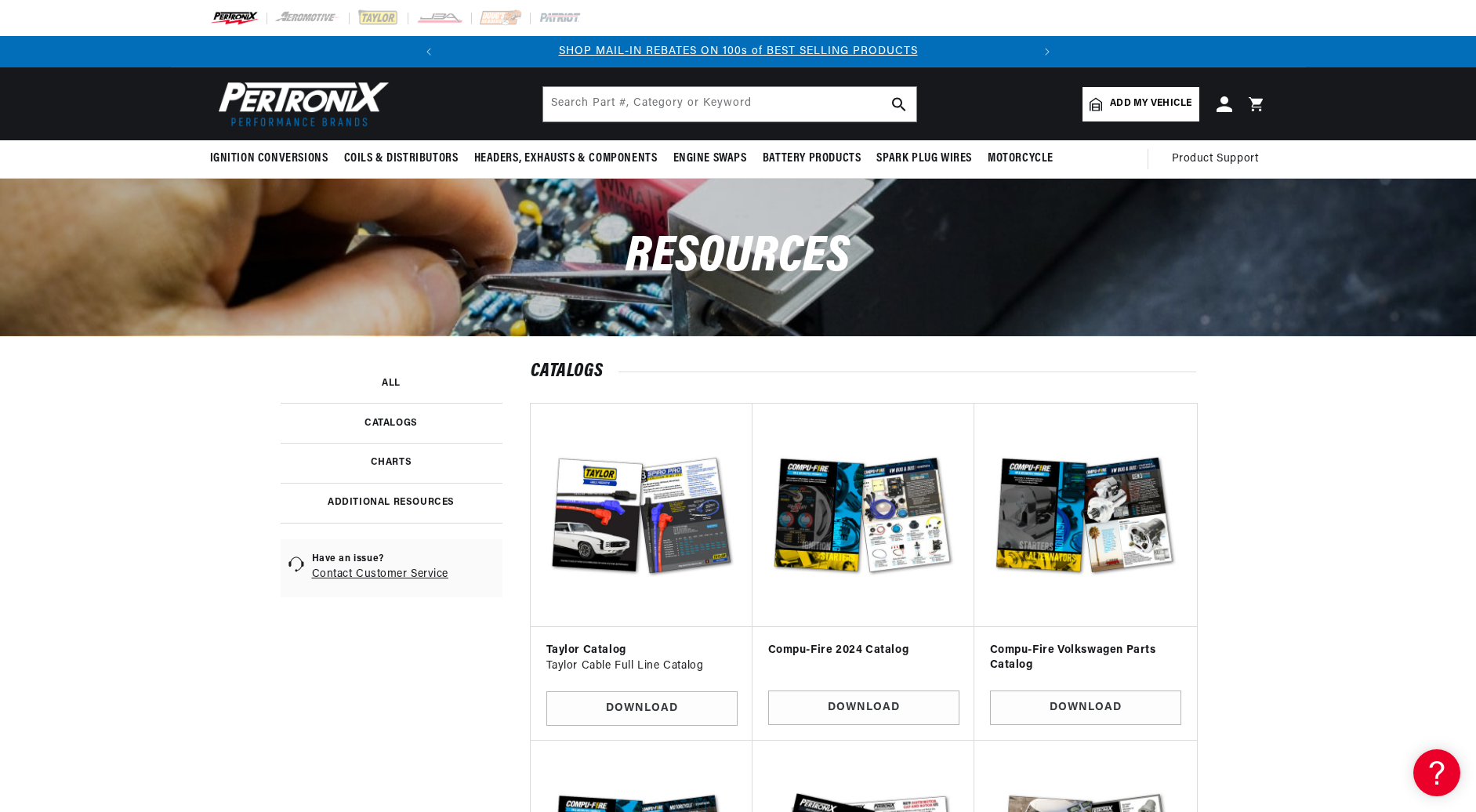
click at [384, 418] on link at bounding box center [391, 422] width 222 height 40
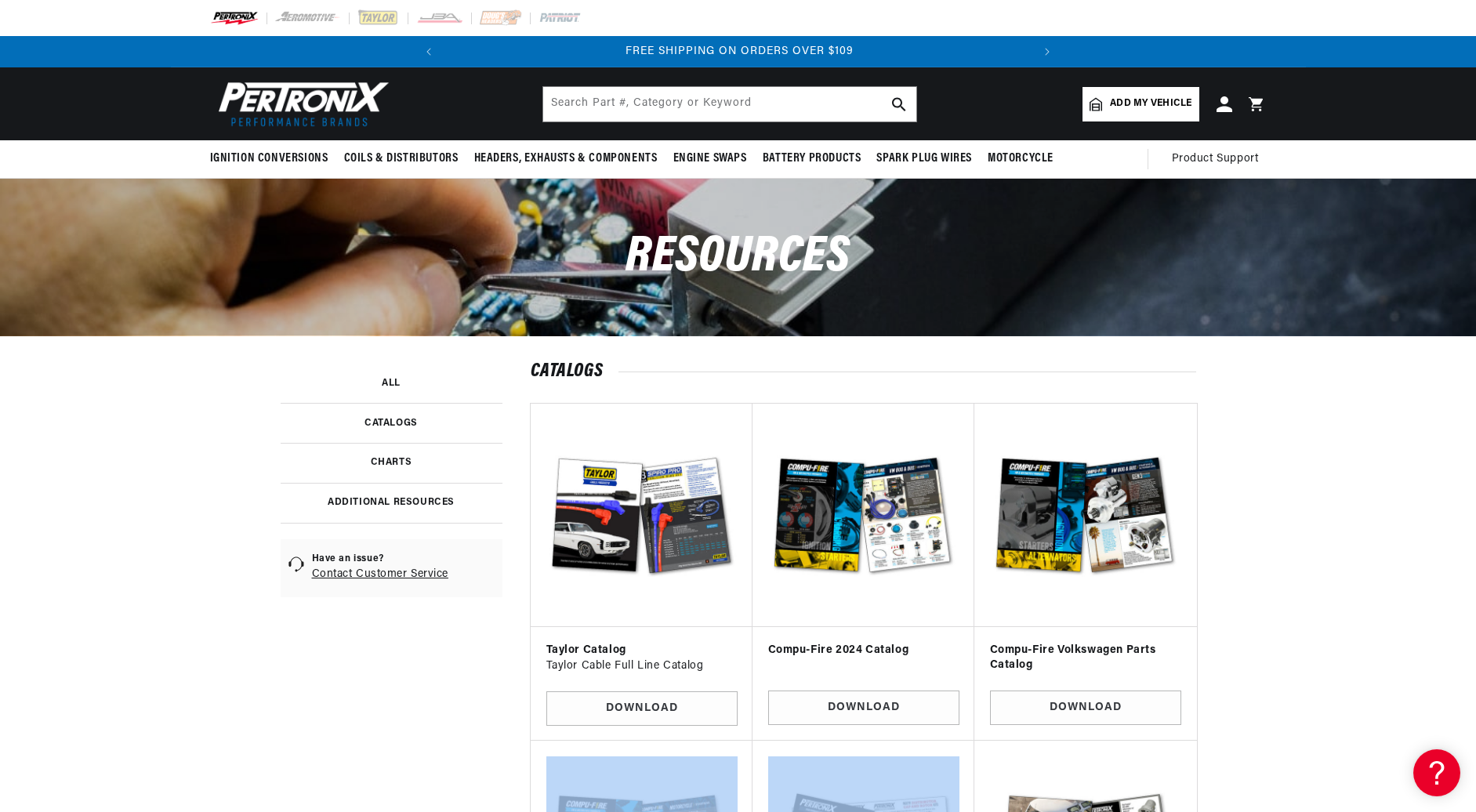
drag, startPoint x: 1473, startPoint y: 720, endPoint x: 1473, endPoint y: 744, distance: 24.0
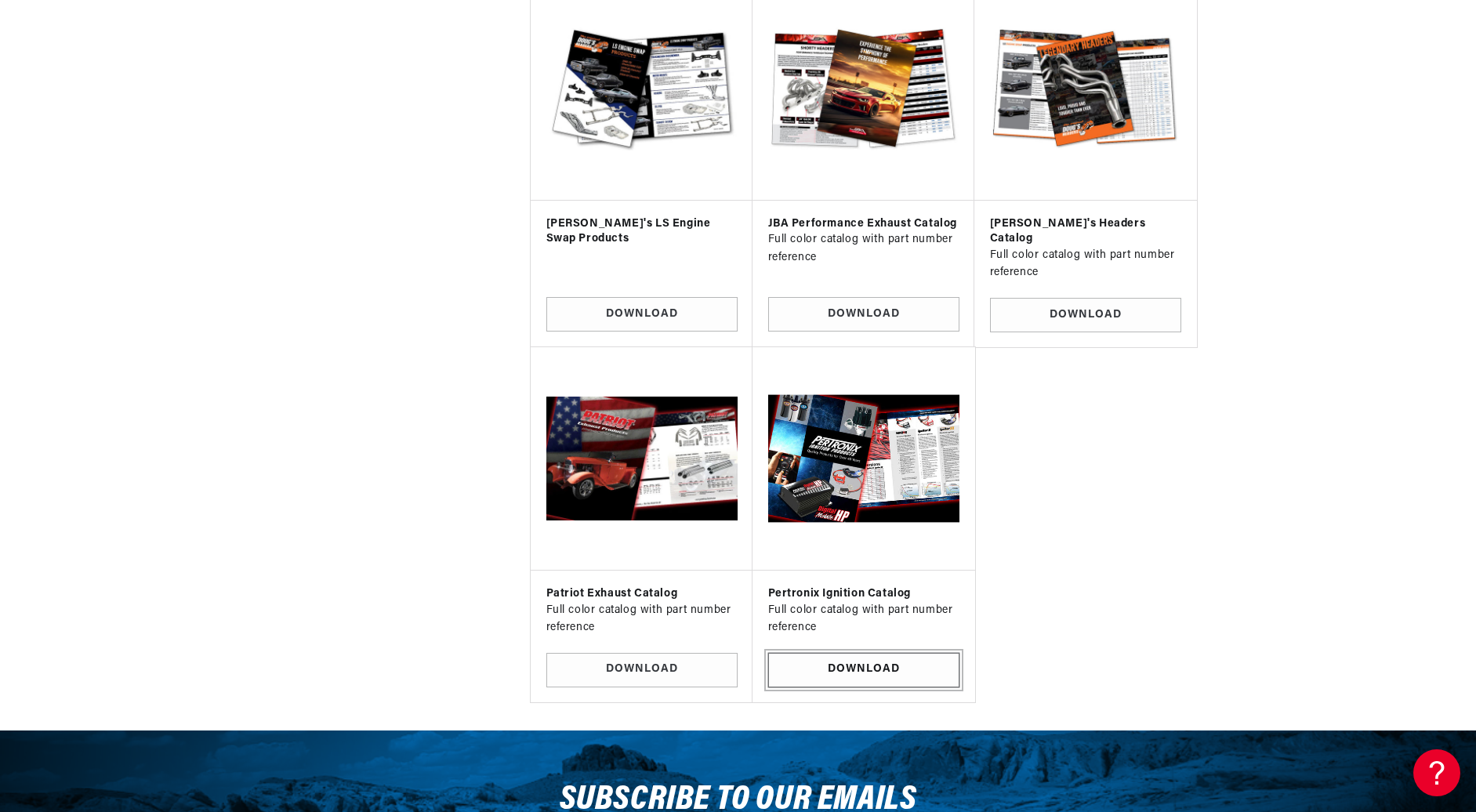
scroll to position [0, 388]
click at [855, 653] on link "Download" at bounding box center [863, 670] width 191 height 35
